Goal: Task Accomplishment & Management: Complete application form

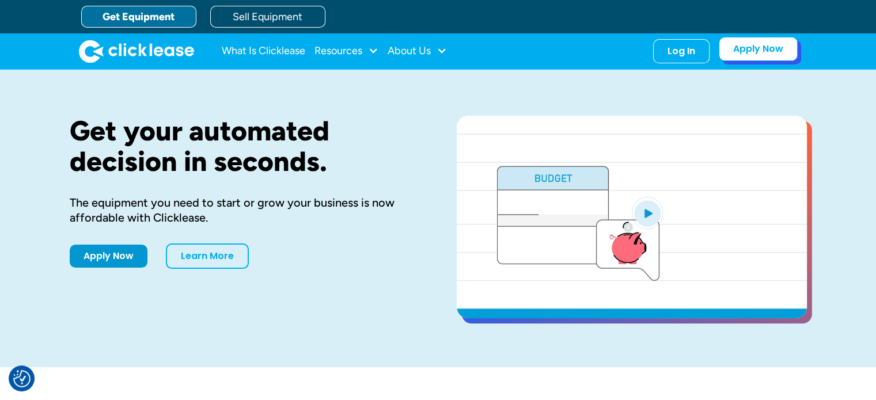
click at [747, 49] on link "Apply Now" at bounding box center [757, 49] width 79 height 24
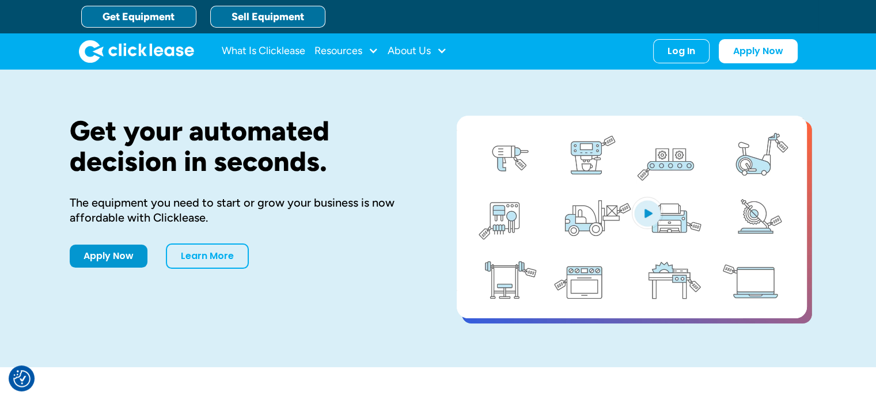
click at [296, 25] on link "Sell Equipment" at bounding box center [267, 17] width 115 height 22
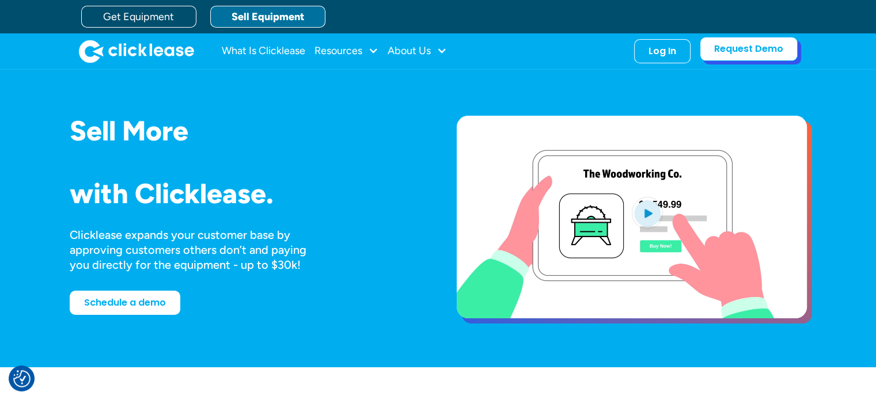
click at [735, 51] on link "Request Demo" at bounding box center [748, 49] width 98 height 24
